Goal: Task Accomplishment & Management: Complete application form

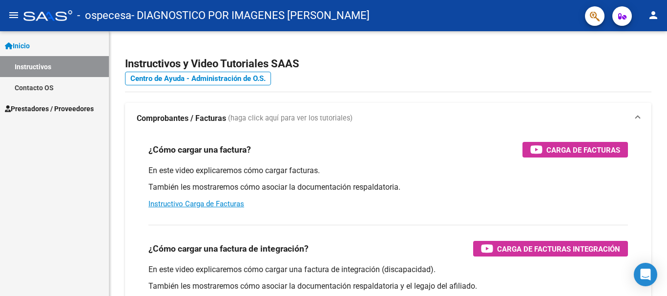
click at [82, 115] on link "Prestadores / Proveedores" at bounding box center [54, 108] width 109 height 21
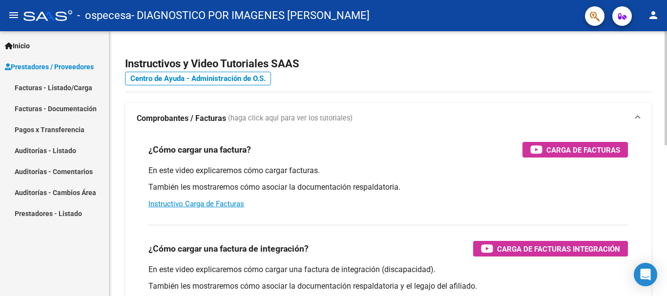
click at [63, 88] on link "Facturas - Listado/Carga" at bounding box center [54, 87] width 109 height 21
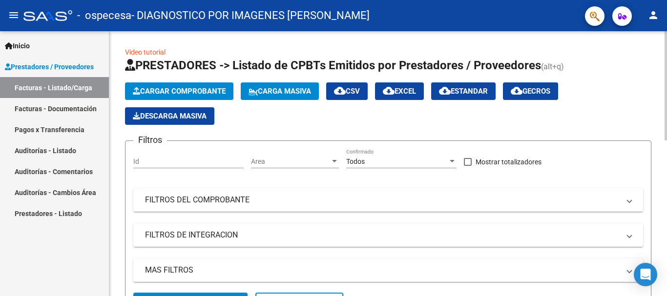
click at [210, 93] on span "Cargar Comprobante" at bounding box center [179, 91] width 93 height 9
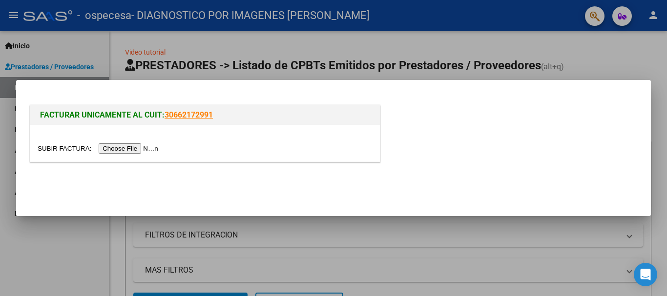
click at [138, 149] on input "file" at bounding box center [100, 149] width 124 height 10
click at [156, 148] on input "file" at bounding box center [100, 149] width 124 height 10
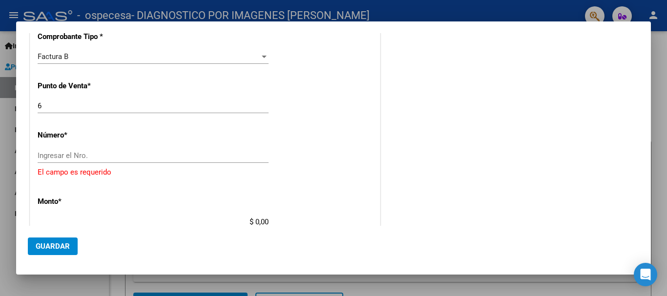
scroll to position [249, 0]
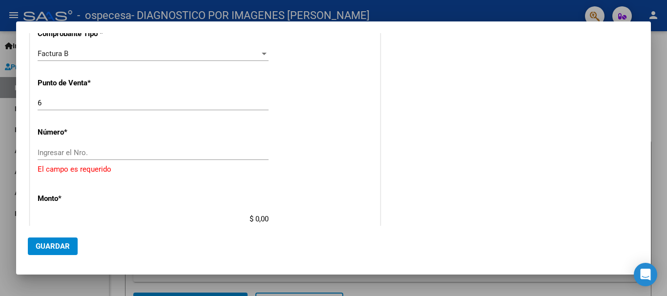
click at [92, 147] on div "Ingresar el Nro." at bounding box center [153, 153] width 231 height 15
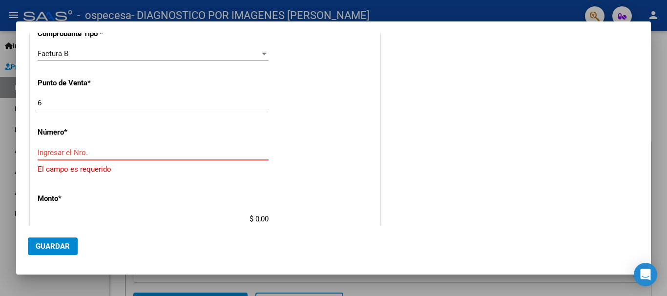
click at [91, 150] on input "Ingresar el Nro." at bounding box center [153, 152] width 231 height 9
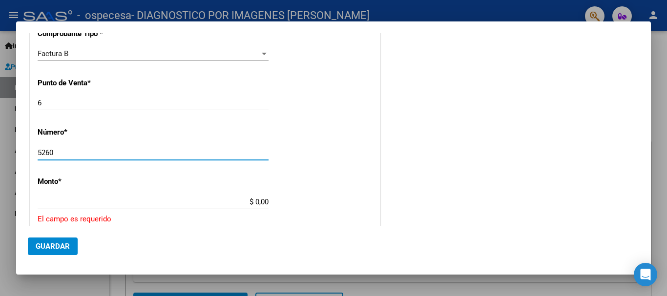
type input "5260"
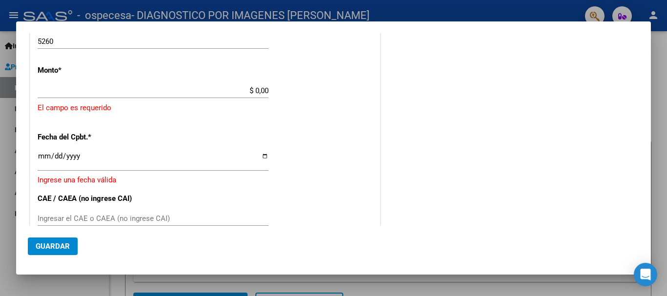
type input "$ 2.729.542,37"
type input "[DATE]"
type input "75407332880249"
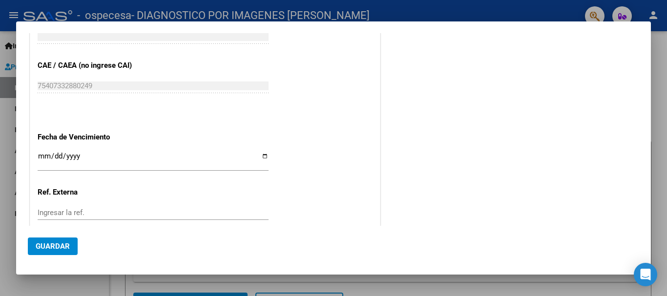
scroll to position [484, 0]
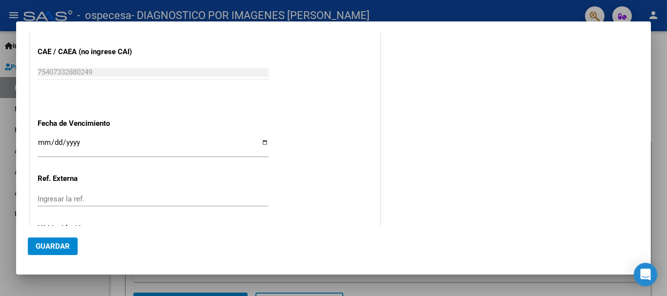
click at [262, 142] on input "Ingresar la fecha" at bounding box center [153, 147] width 231 height 16
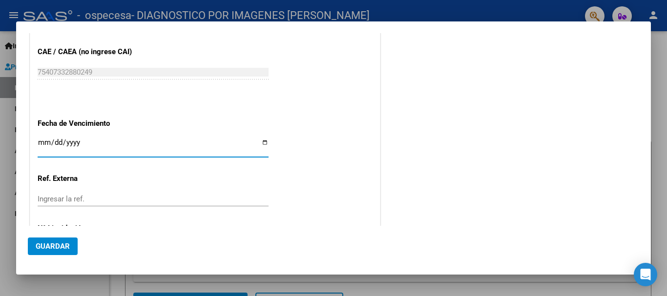
type input "[DATE]"
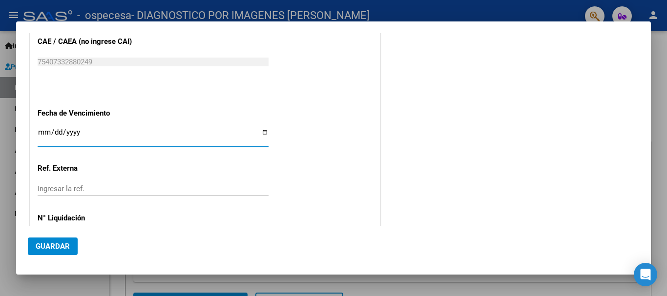
scroll to position [533, 0]
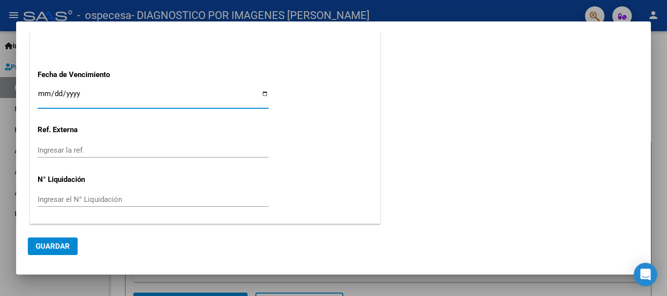
click at [48, 248] on span "Guardar" at bounding box center [53, 246] width 34 height 9
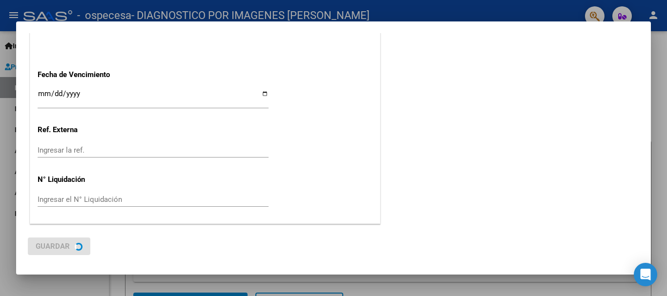
scroll to position [0, 0]
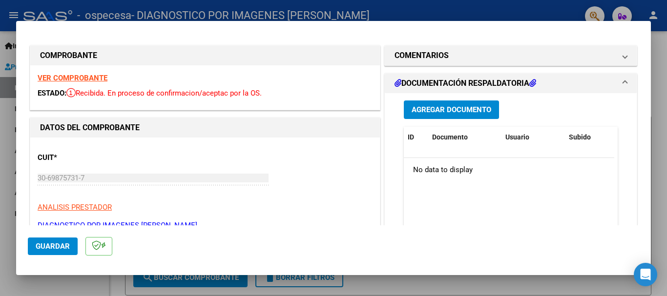
click at [452, 114] on span "Agregar Documento" at bounding box center [452, 110] width 80 height 9
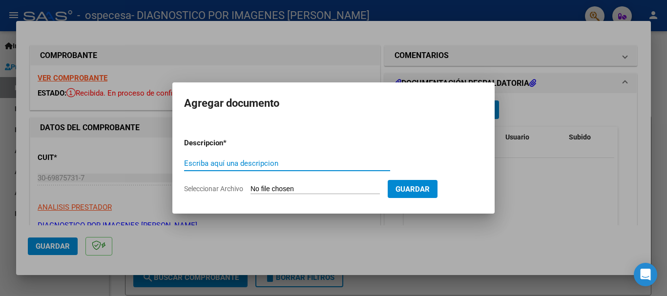
click at [267, 189] on input "Seleccionar Archivo" at bounding box center [315, 189] width 129 height 9
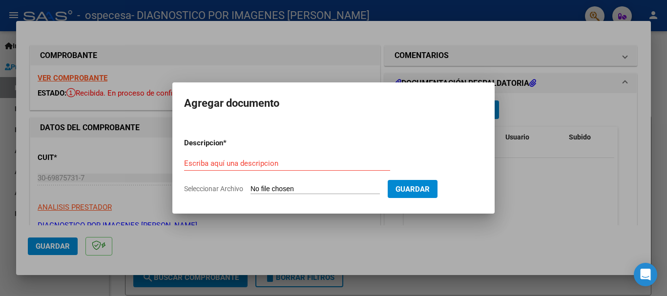
type input "C:\fakepath\rendicion FC 5260.pdf"
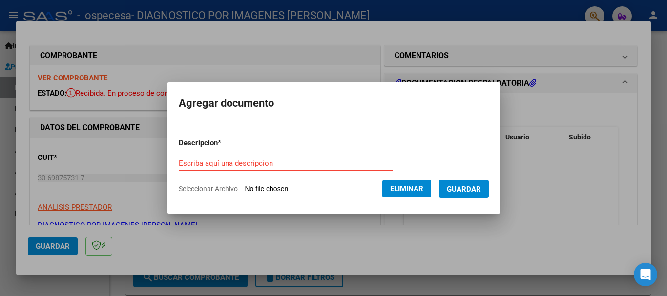
click at [195, 166] on input "Escriba aquí una descripcion" at bounding box center [286, 163] width 214 height 9
click at [423, 189] on span "Eliminar" at bounding box center [406, 189] width 33 height 9
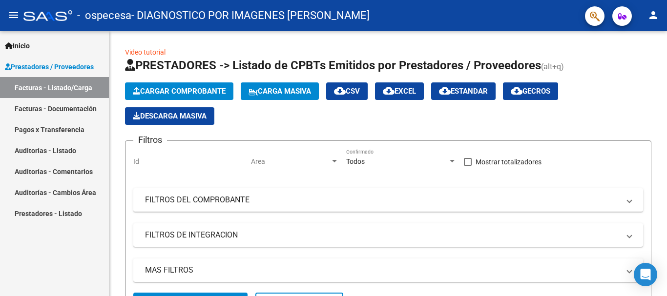
click at [57, 108] on link "Facturas - Documentación" at bounding box center [54, 108] width 109 height 21
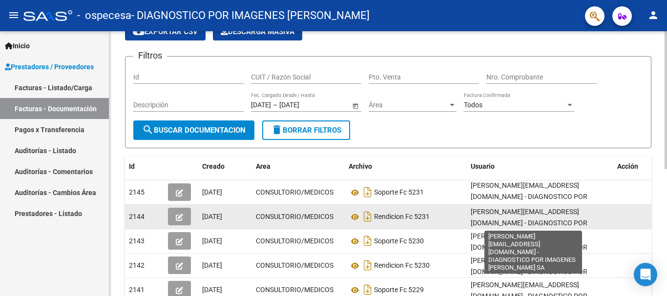
scroll to position [2, 0]
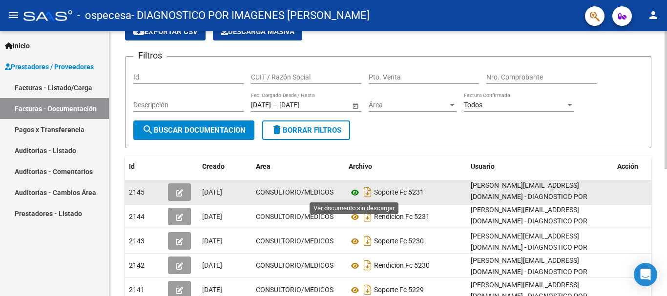
click at [355, 193] on icon at bounding box center [355, 193] width 13 height 12
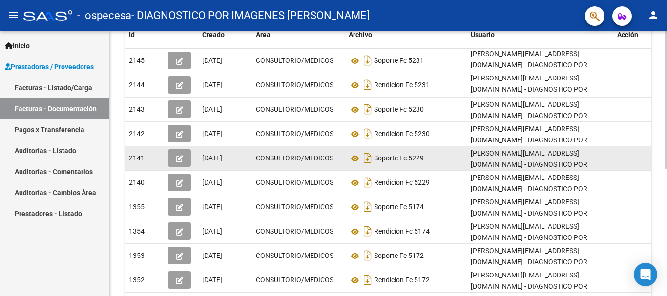
scroll to position [195, 0]
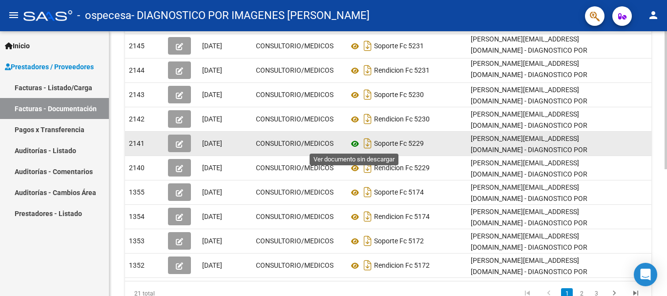
click at [355, 142] on icon at bounding box center [355, 144] width 13 height 12
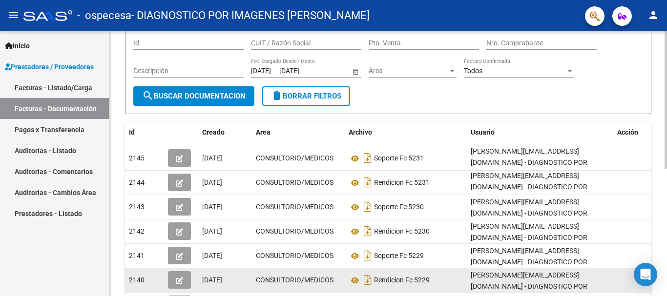
scroll to position [0, 0]
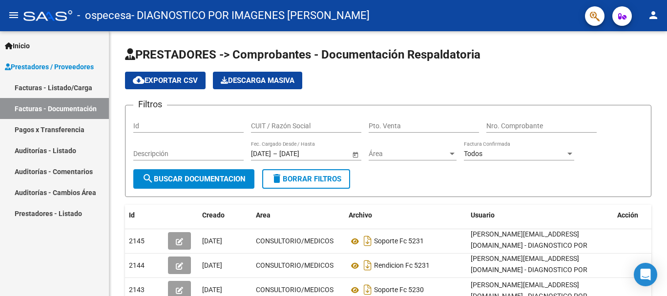
click at [62, 85] on link "Facturas - Listado/Carga" at bounding box center [54, 87] width 109 height 21
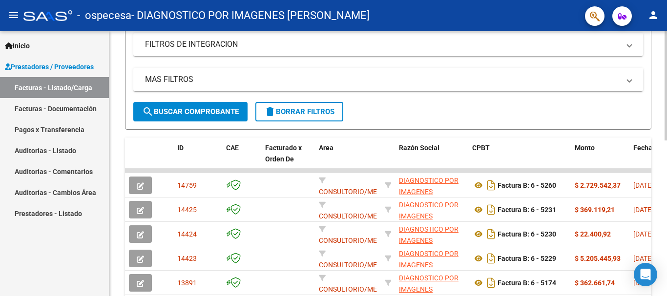
scroll to position [195, 0]
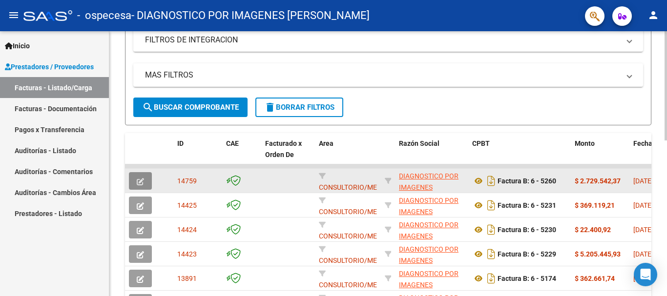
click at [138, 180] on icon "button" at bounding box center [140, 181] width 7 height 7
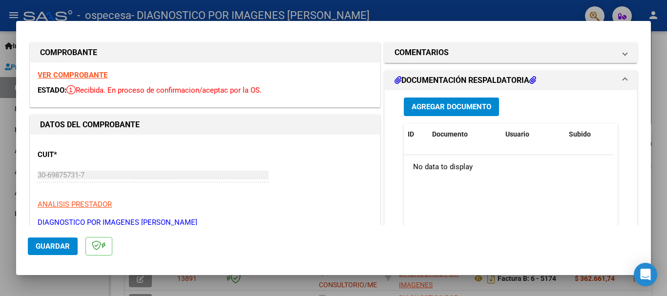
scroll to position [0, 0]
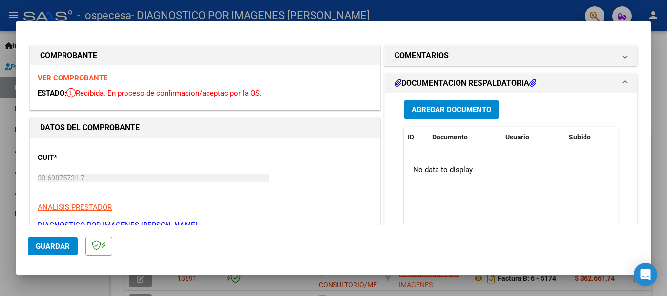
click at [454, 110] on span "Agregar Documento" at bounding box center [452, 110] width 80 height 9
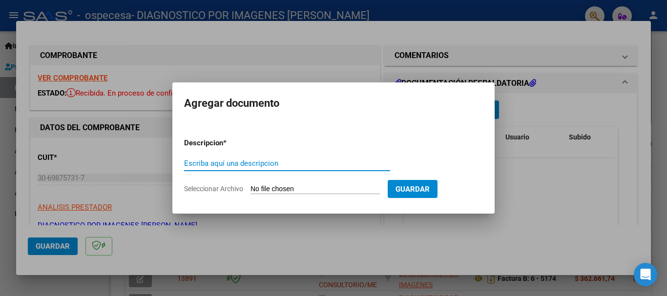
click at [275, 185] on input "Seleccionar Archivo" at bounding box center [315, 189] width 129 height 9
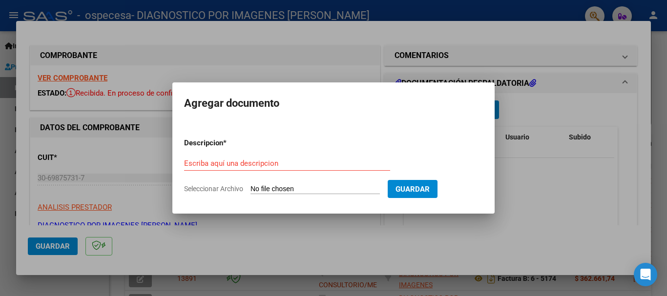
type input "C:\fakepath\rendicion FC 5260.pdf"
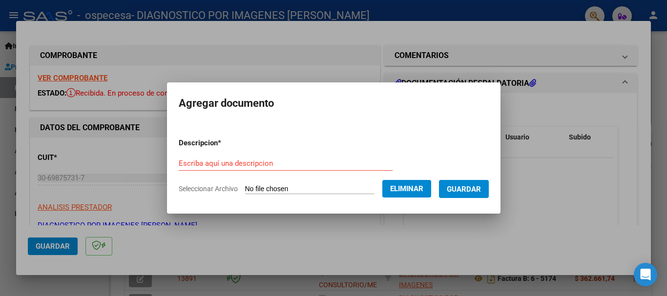
click at [208, 163] on input "Escriba aquí una descripcion" at bounding box center [286, 163] width 214 height 9
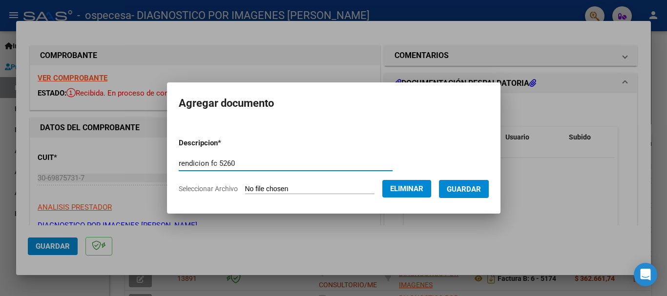
type input "rendicion fc 5260"
click at [464, 187] on span "Guardar" at bounding box center [464, 189] width 34 height 9
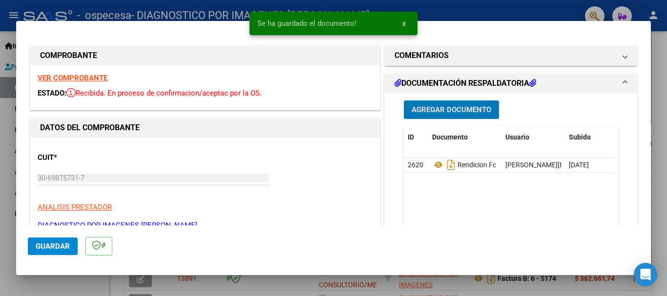
click at [443, 108] on span "Agregar Documento" at bounding box center [452, 110] width 80 height 9
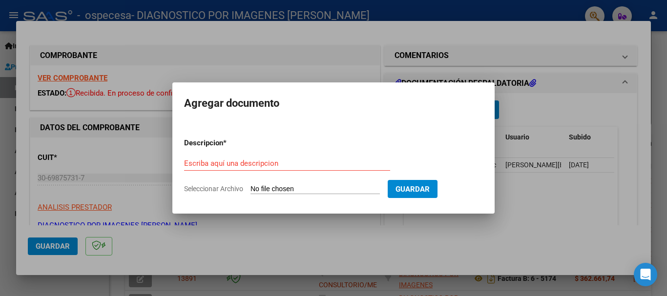
click at [281, 188] on input "Seleccionar Archivo" at bounding box center [315, 189] width 129 height 9
type input "C:\fakepath\FAC B-00006-00005260.zip"
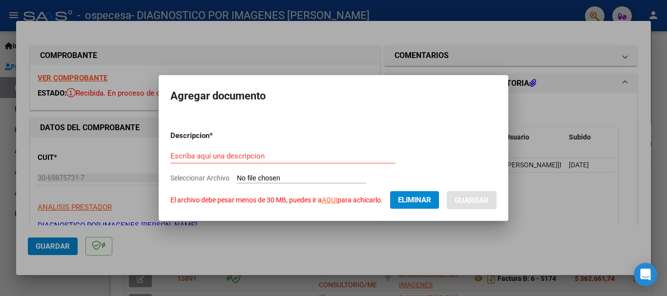
click at [331, 201] on link "AQUI" at bounding box center [330, 200] width 16 height 8
click at [412, 203] on span "Eliminar" at bounding box center [414, 200] width 33 height 9
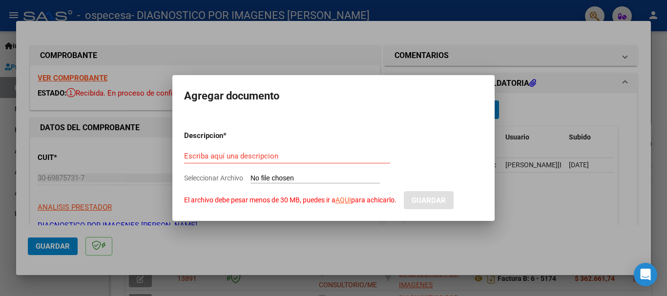
click at [312, 180] on input "Seleccionar Archivo El archivo debe pesar menos de 30 MB, puedes ir a AQUI para…" at bounding box center [315, 178] width 129 height 9
type input "C:\fakepath\SOPORTE 1 FC 5260.zip"
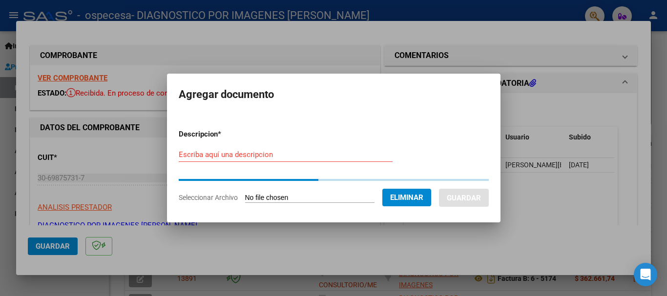
click at [246, 156] on input "Escriba aquí una descripcion" at bounding box center [286, 154] width 214 height 9
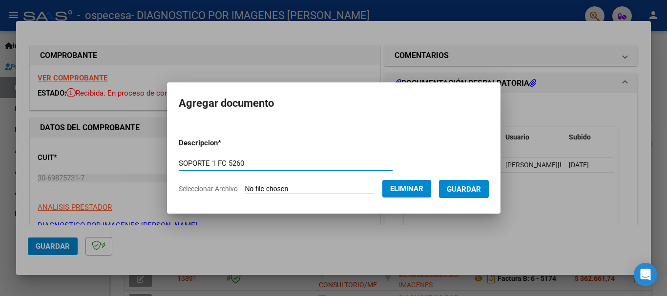
type input "SOPORTE 1 FC 5260"
click at [466, 186] on span "Guardar" at bounding box center [464, 189] width 34 height 9
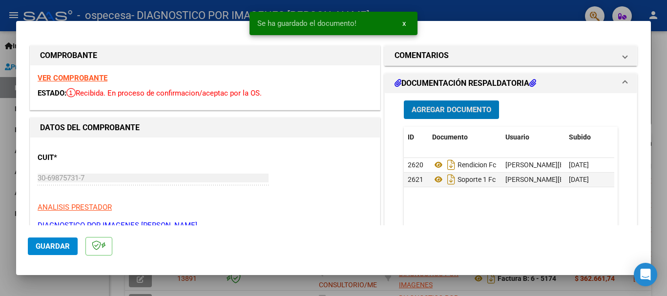
click at [456, 108] on span "Agregar Documento" at bounding box center [452, 110] width 80 height 9
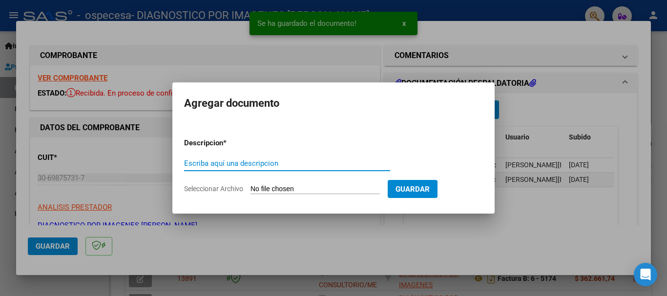
click at [291, 190] on input "Seleccionar Archivo" at bounding box center [315, 189] width 129 height 9
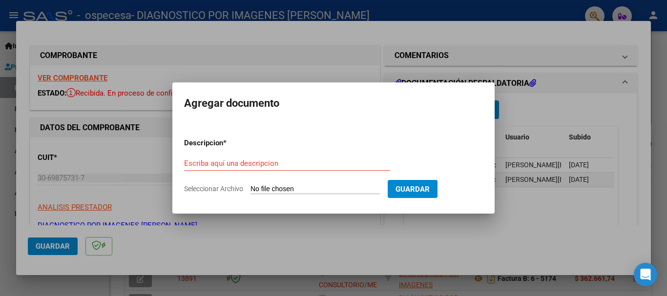
type input "C:\fakepath\SOPORTE 2 FC 5260.zip"
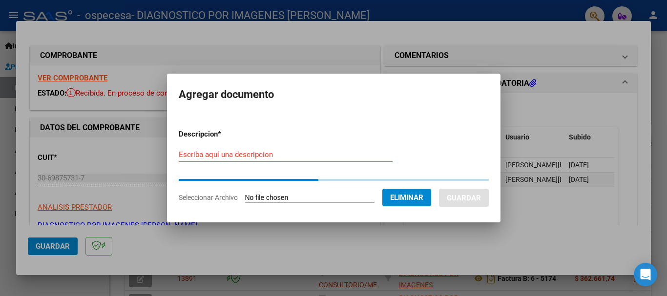
click at [238, 153] on input "Escriba aquí una descripcion" at bounding box center [286, 154] width 214 height 9
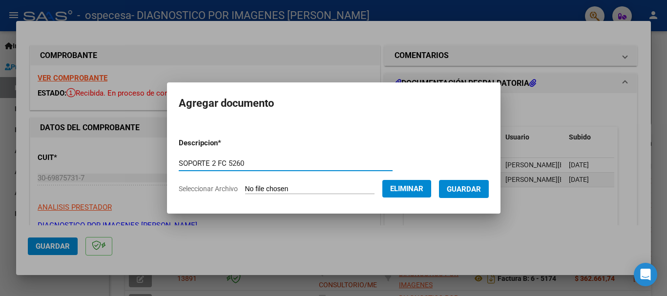
type input "SOPORTE 2 FC 5260"
click at [470, 189] on span "Guardar" at bounding box center [464, 189] width 34 height 9
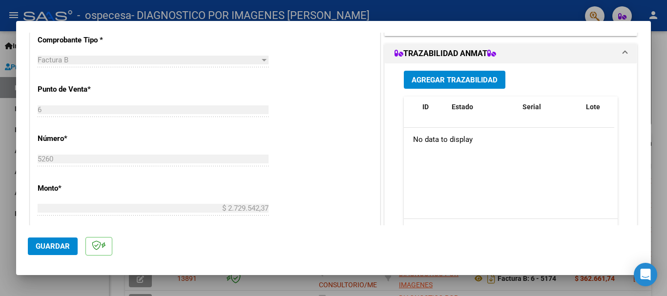
scroll to position [210, 0]
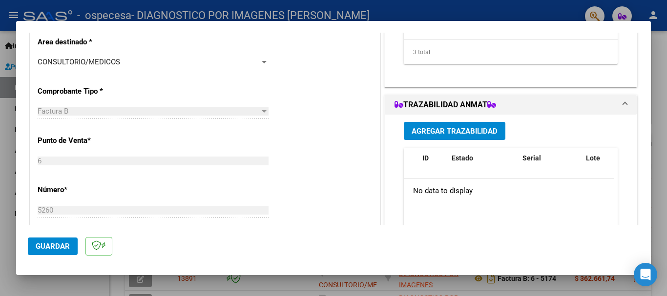
click at [43, 247] on span "Guardar" at bounding box center [53, 246] width 34 height 9
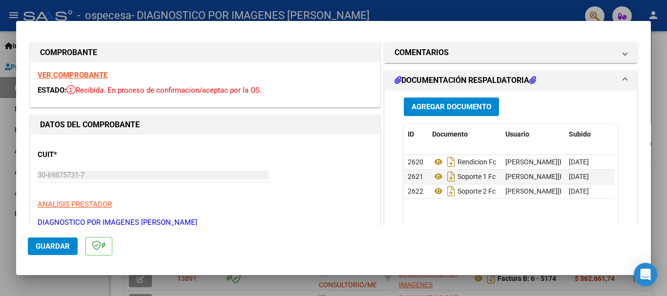
scroll to position [0, 0]
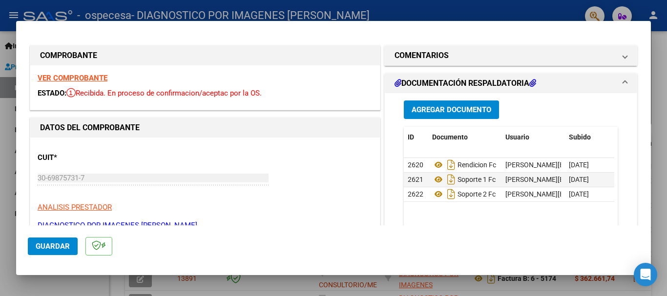
click at [60, 246] on span "Guardar" at bounding box center [53, 246] width 34 height 9
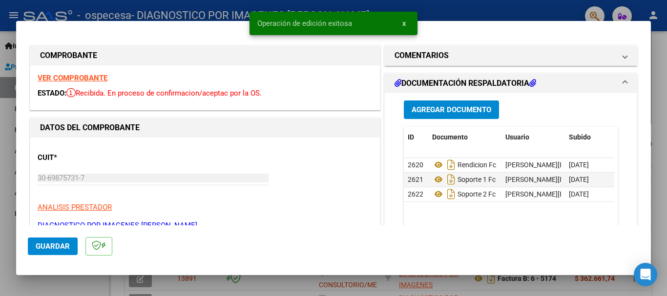
click at [407, 21] on button "x" at bounding box center [404, 24] width 19 height 18
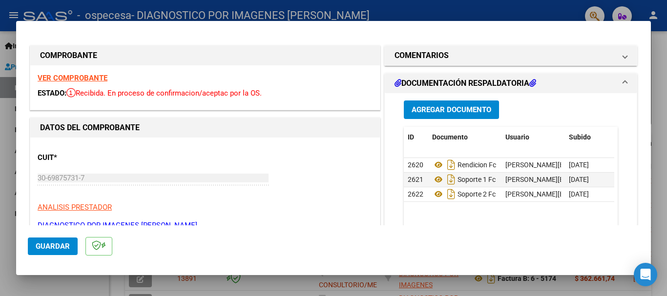
click at [496, 13] on div at bounding box center [333, 148] width 667 height 296
type input "$ 0,00"
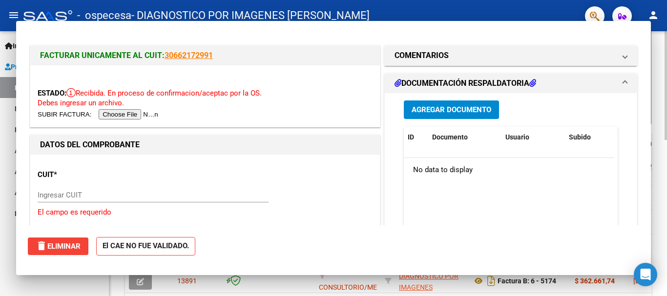
scroll to position [195, 0]
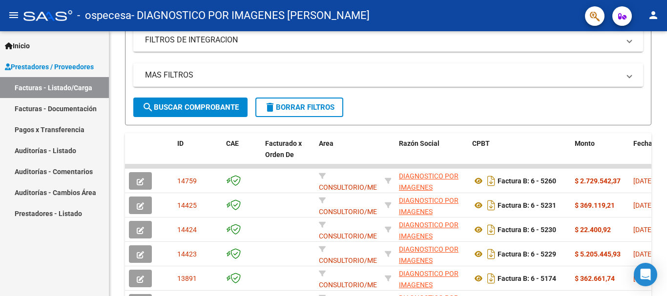
click at [49, 104] on link "Facturas - Documentación" at bounding box center [54, 108] width 109 height 21
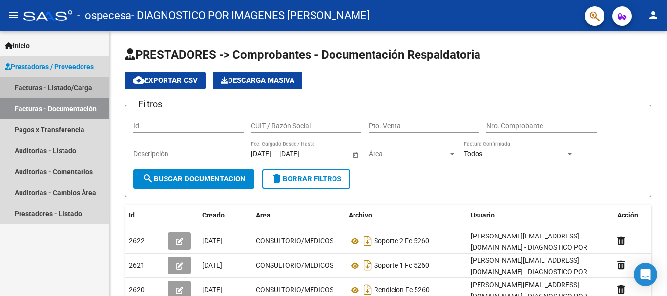
click at [52, 86] on link "Facturas - Listado/Carga" at bounding box center [54, 87] width 109 height 21
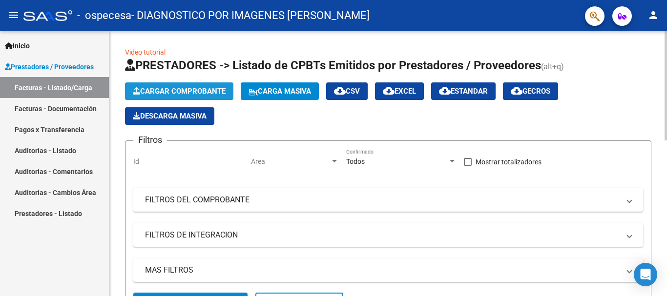
click at [171, 85] on button "Cargar Comprobante" at bounding box center [179, 92] width 108 height 18
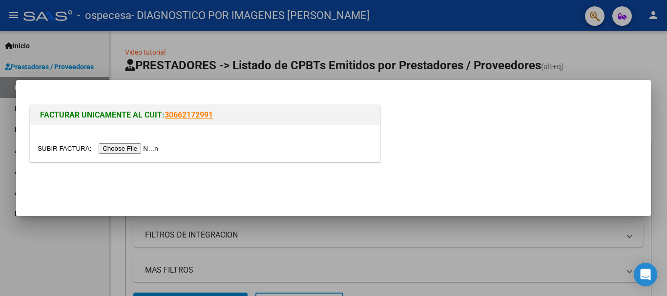
click at [149, 150] on input "file" at bounding box center [100, 149] width 124 height 10
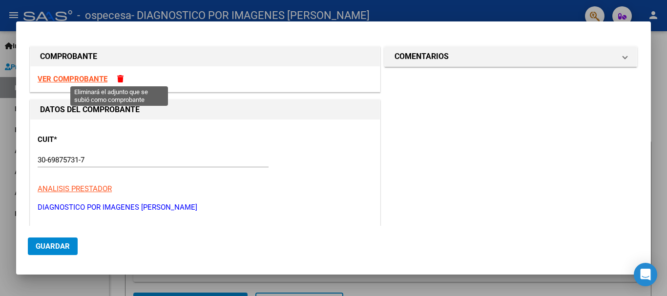
click at [119, 78] on span at bounding box center [120, 78] width 6 height 7
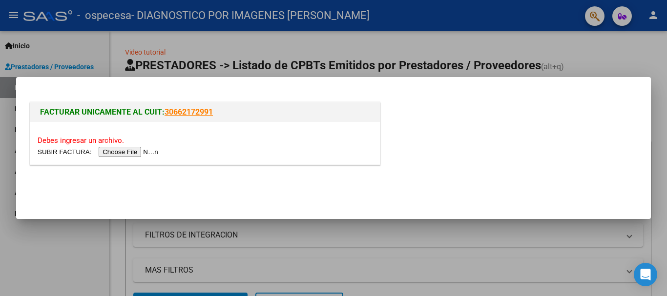
click at [140, 152] on input "file" at bounding box center [100, 152] width 124 height 10
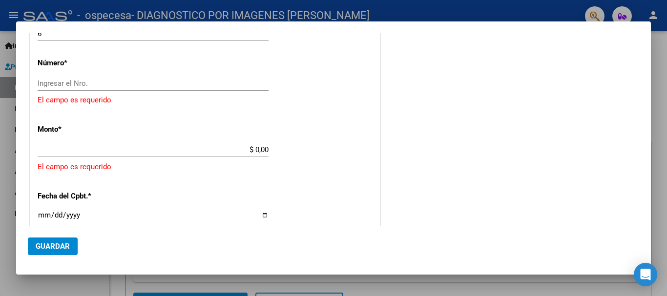
scroll to position [342, 0]
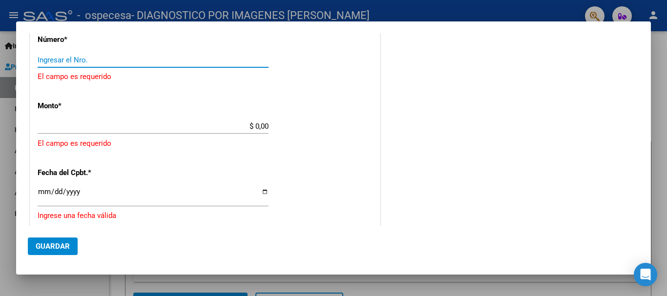
click at [75, 56] on input "Ingresar el Nro." at bounding box center [153, 60] width 231 height 9
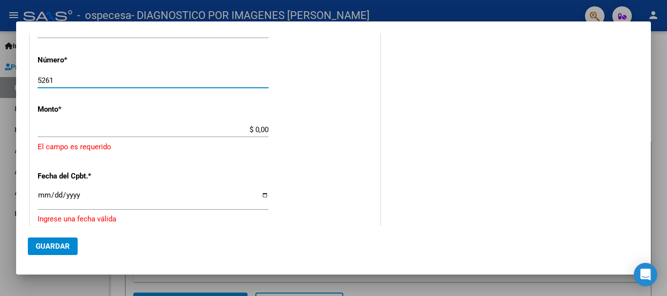
scroll to position [312, 0]
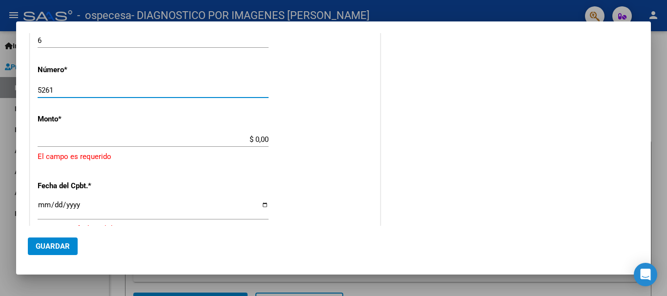
type input "5261"
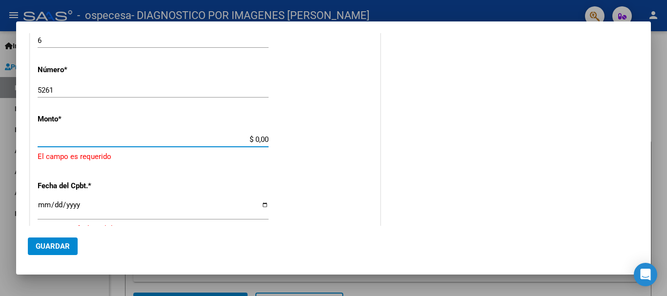
type input "$ 22.555,92"
type input "[DATE]"
type input "75407332938095"
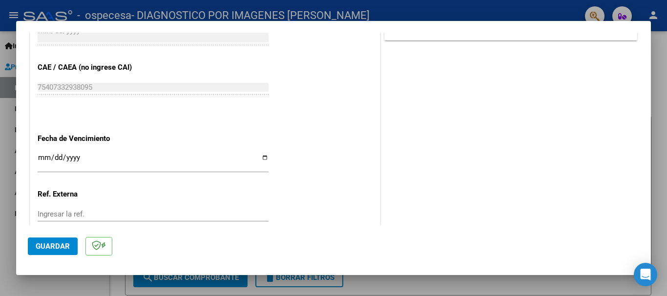
scroll to position [488, 0]
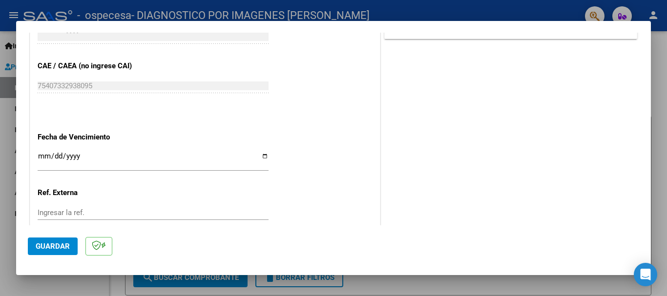
click at [261, 155] on input "Ingresar la fecha" at bounding box center [153, 160] width 231 height 16
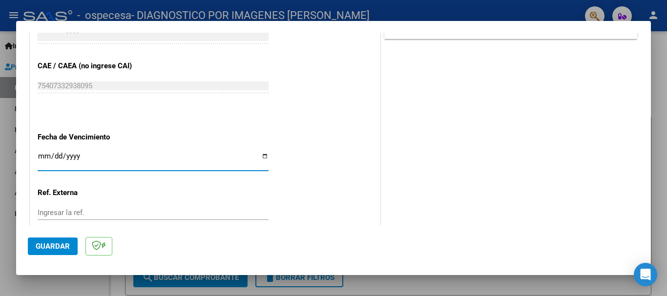
type input "[DATE]"
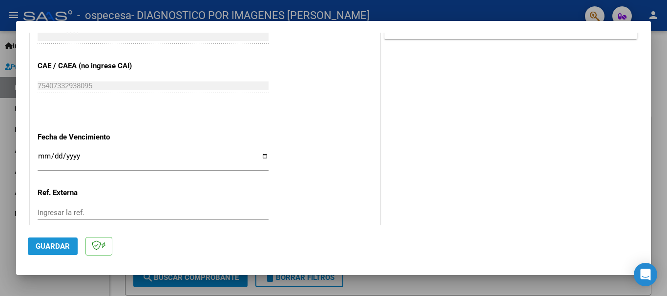
click at [49, 243] on span "Guardar" at bounding box center [53, 246] width 34 height 9
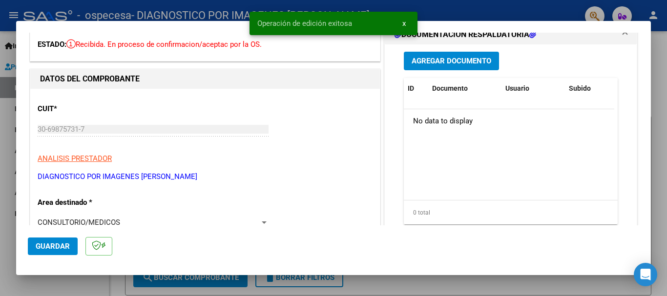
scroll to position [0, 0]
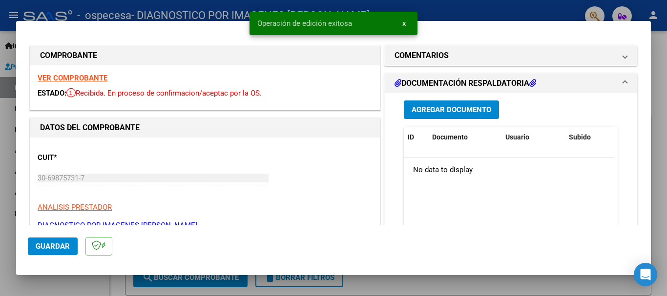
click at [460, 110] on span "Agregar Documento" at bounding box center [452, 110] width 80 height 9
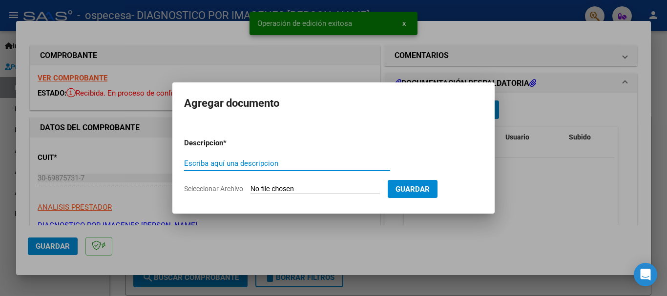
click at [286, 190] on input "Seleccionar Archivo" at bounding box center [315, 189] width 129 height 9
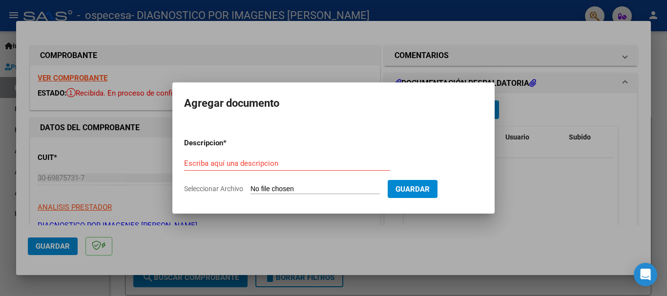
type input "C:\fakepath\rendicion FC 5261.pdf"
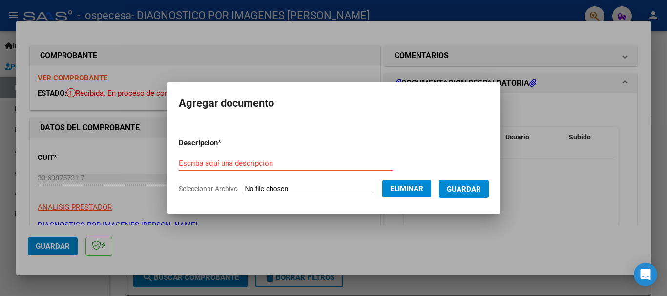
click at [270, 162] on input "Escriba aquí una descripcion" at bounding box center [286, 163] width 214 height 9
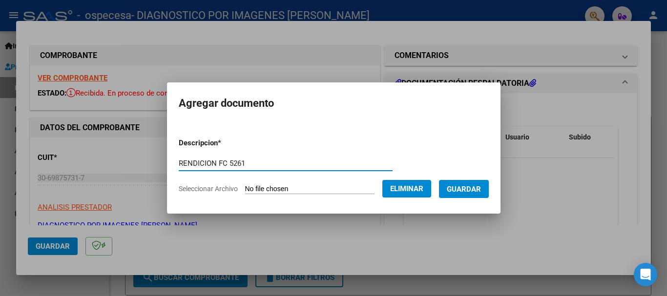
type input "RENDICION FC 5261"
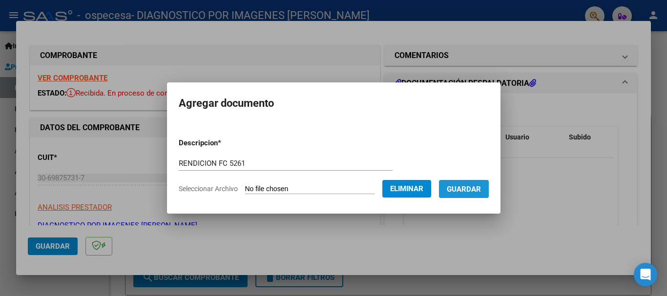
click at [481, 190] on span "Guardar" at bounding box center [464, 189] width 34 height 9
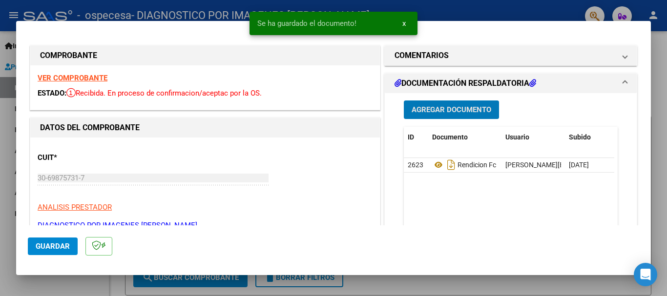
click at [446, 109] on span "Agregar Documento" at bounding box center [452, 110] width 80 height 9
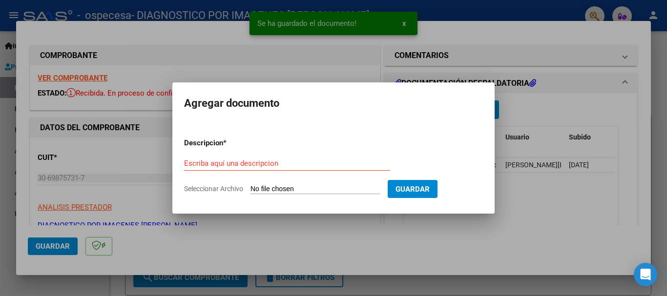
click at [265, 187] on input "Seleccionar Archivo" at bounding box center [315, 189] width 129 height 9
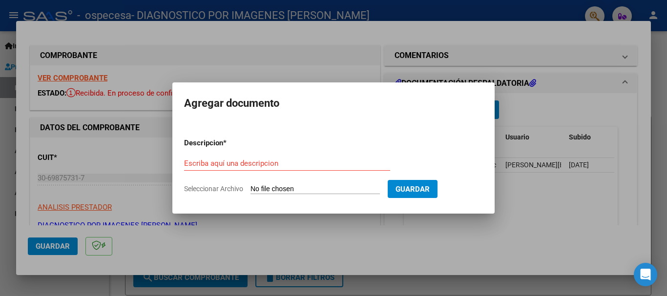
type input "C:\fakepath\FAC B-00006-00005261.zip"
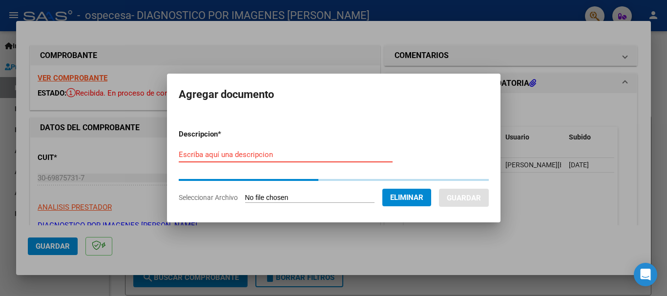
click at [272, 152] on input "Escriba aquí una descripcion" at bounding box center [286, 154] width 214 height 9
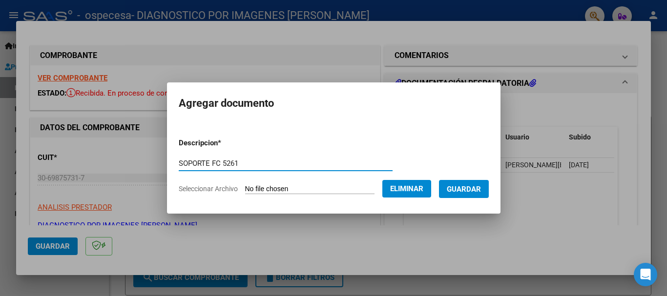
type input "SOPORTE FC 5261"
click at [462, 185] on span "Guardar" at bounding box center [464, 189] width 34 height 9
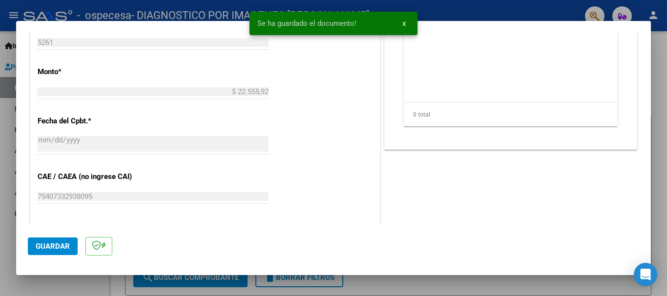
scroll to position [551, 0]
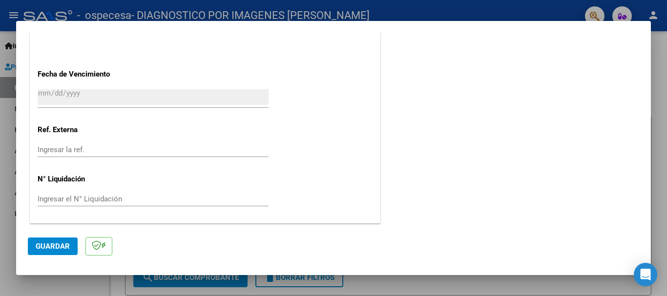
click at [66, 242] on span "Guardar" at bounding box center [53, 246] width 34 height 9
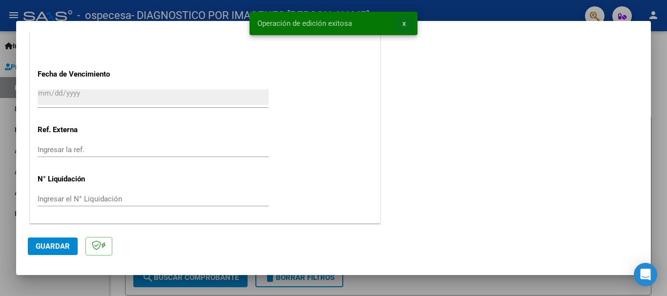
click at [406, 22] on button "x" at bounding box center [404, 24] width 19 height 18
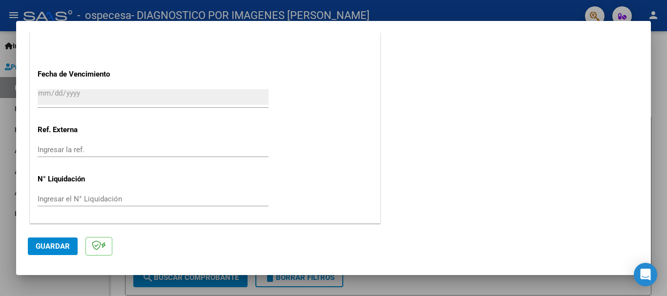
click at [533, 8] on div at bounding box center [333, 148] width 667 height 296
type input "$ 0,00"
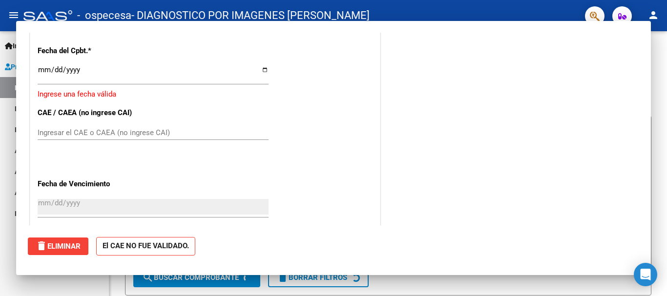
scroll to position [557, 0]
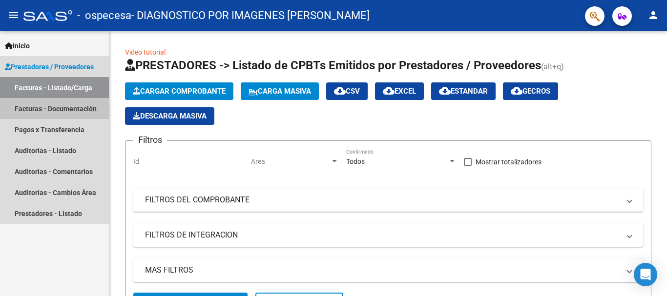
click at [62, 109] on link "Facturas - Documentación" at bounding box center [54, 108] width 109 height 21
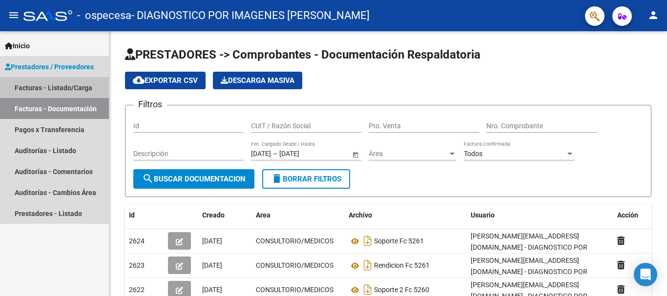
click at [66, 82] on link "Facturas - Listado/Carga" at bounding box center [54, 87] width 109 height 21
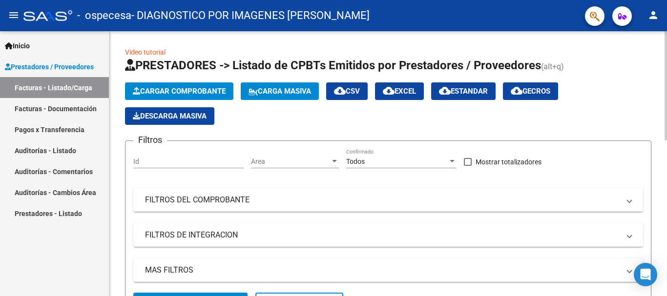
click at [204, 87] on span "Cargar Comprobante" at bounding box center [179, 91] width 93 height 9
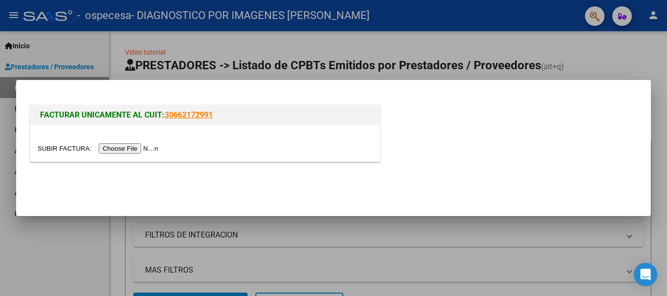
click at [130, 145] on input "file" at bounding box center [100, 149] width 124 height 10
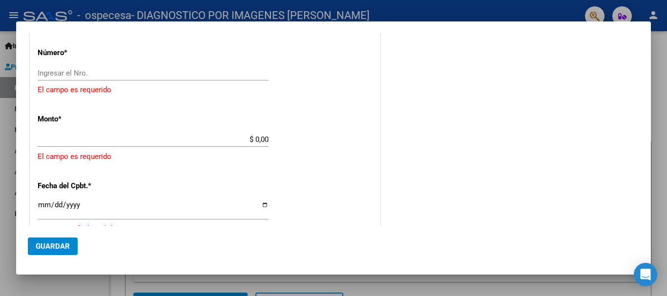
scroll to position [280, 0]
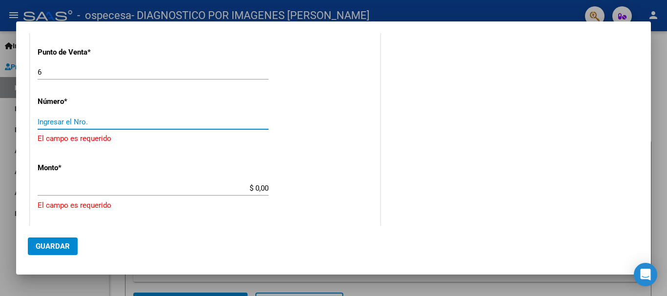
click at [96, 120] on input "Ingresar el Nro." at bounding box center [153, 122] width 231 height 9
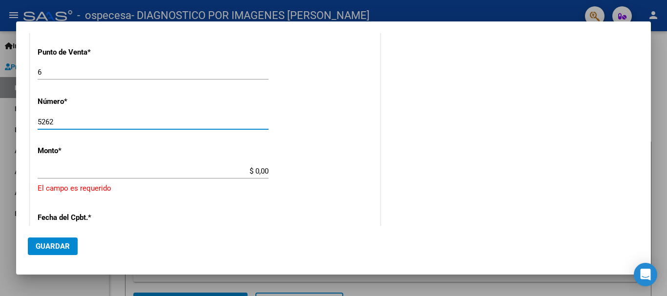
type input "5262"
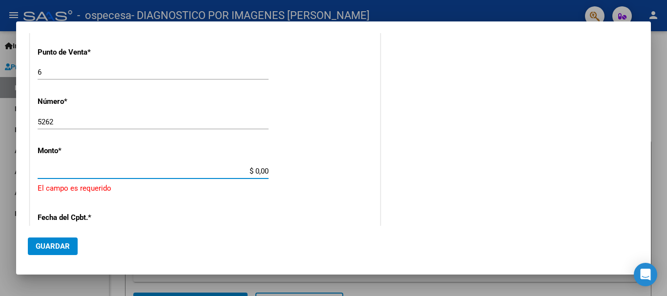
type input "$ 180.080,46"
type input "[DATE]"
type input "75407333376146"
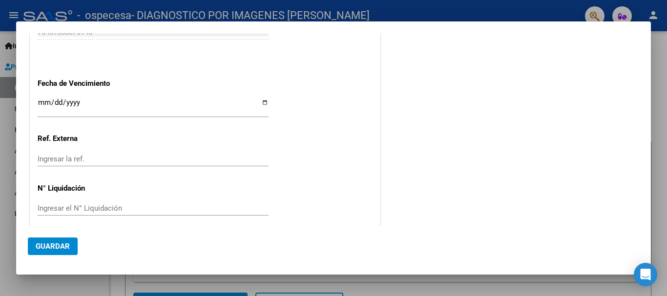
scroll to position [533, 0]
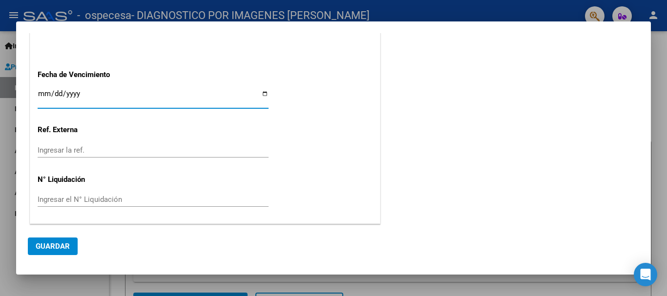
click at [261, 95] on input "Ingresar la fecha" at bounding box center [153, 98] width 231 height 16
type input "[DATE]"
click at [61, 248] on span "Guardar" at bounding box center [53, 246] width 34 height 9
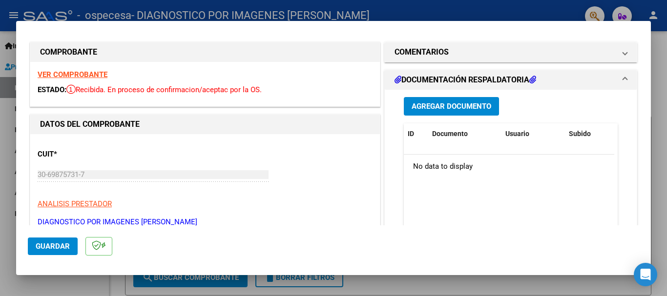
scroll to position [0, 0]
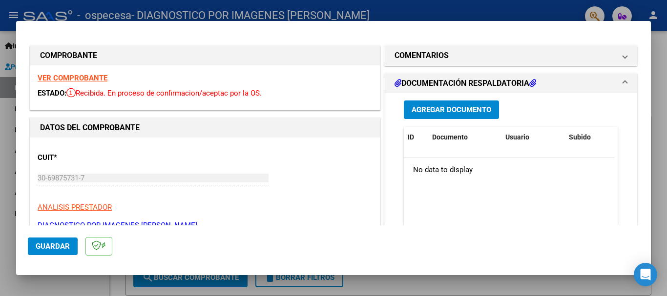
click at [456, 107] on span "Agregar Documento" at bounding box center [452, 110] width 80 height 9
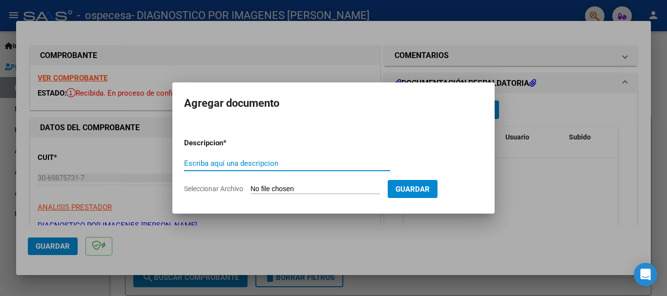
click at [289, 191] on input "Seleccionar Archivo" at bounding box center [315, 189] width 129 height 9
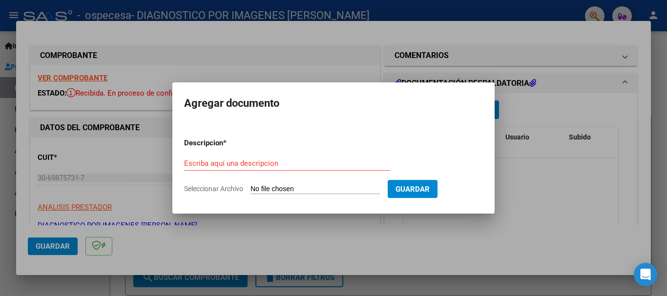
type input "C:\fakepath\OSPECESA OBL [PERSON_NAME] (17 AL 31).pdf"
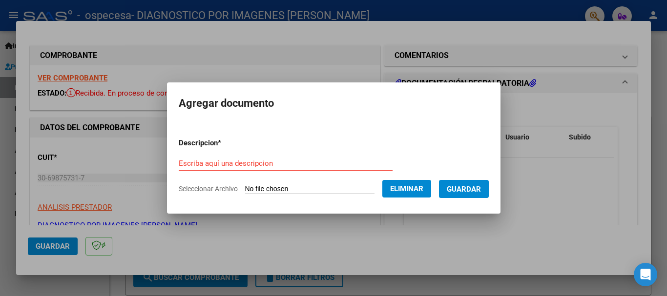
click at [262, 164] on input "Escriba aquí una descripcion" at bounding box center [286, 163] width 214 height 9
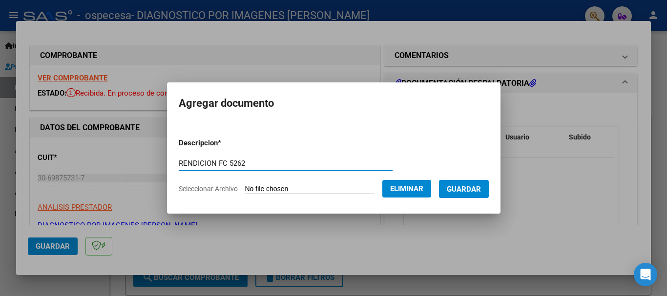
type input "RENDICION FC 5262"
click at [481, 189] on span "Guardar" at bounding box center [464, 189] width 34 height 9
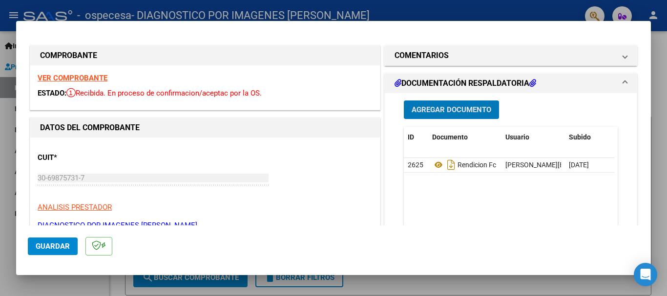
click at [452, 110] on span "Agregar Documento" at bounding box center [452, 110] width 80 height 9
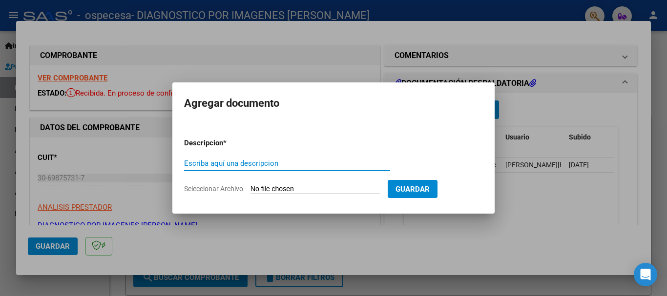
click at [303, 191] on input "Seleccionar Archivo" at bounding box center [315, 189] width 129 height 9
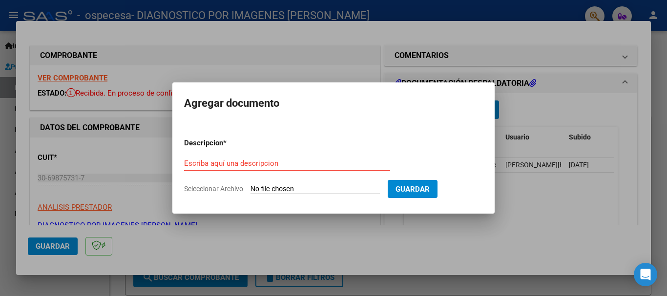
type input "C:\fakepath\FAC B-00006-00005262.zip"
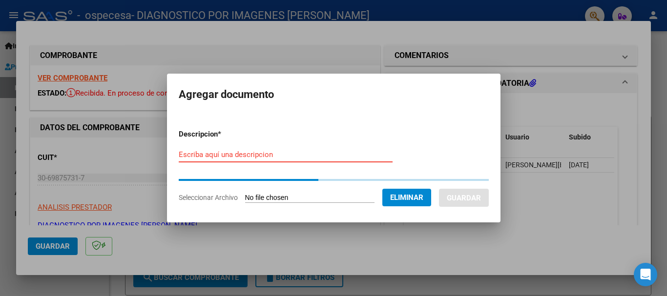
click at [269, 154] on input "Escriba aquí una descripcion" at bounding box center [286, 154] width 214 height 9
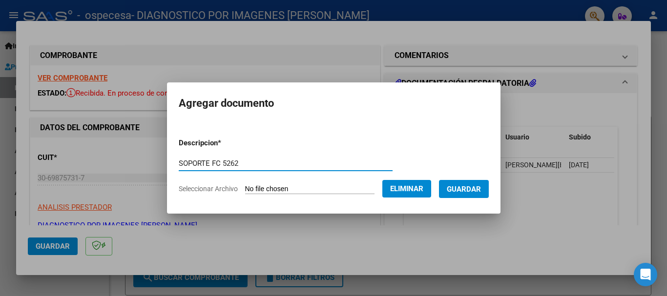
type input "SOPORTE FC 5262"
click at [475, 193] on span "Guardar" at bounding box center [464, 189] width 34 height 9
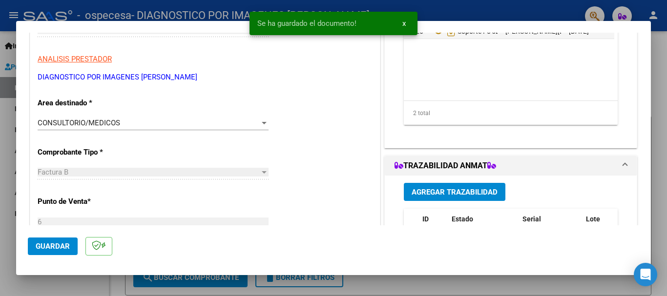
scroll to position [293, 0]
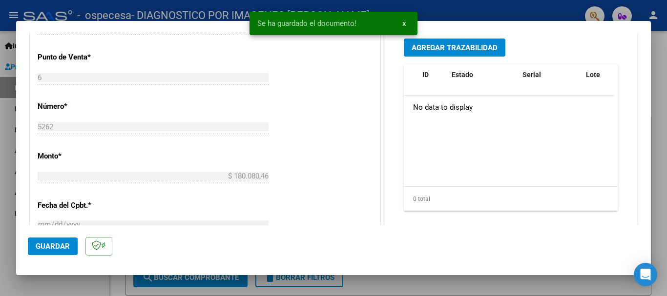
click at [51, 244] on span "Guardar" at bounding box center [53, 246] width 34 height 9
click at [531, 12] on div at bounding box center [333, 148] width 667 height 296
type input "$ 0,00"
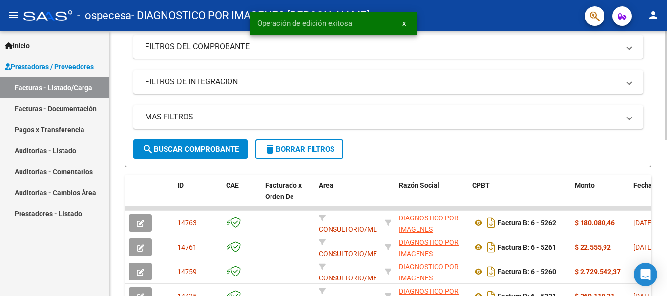
scroll to position [195, 0]
